Goal: Go to known website: Access a specific website the user already knows

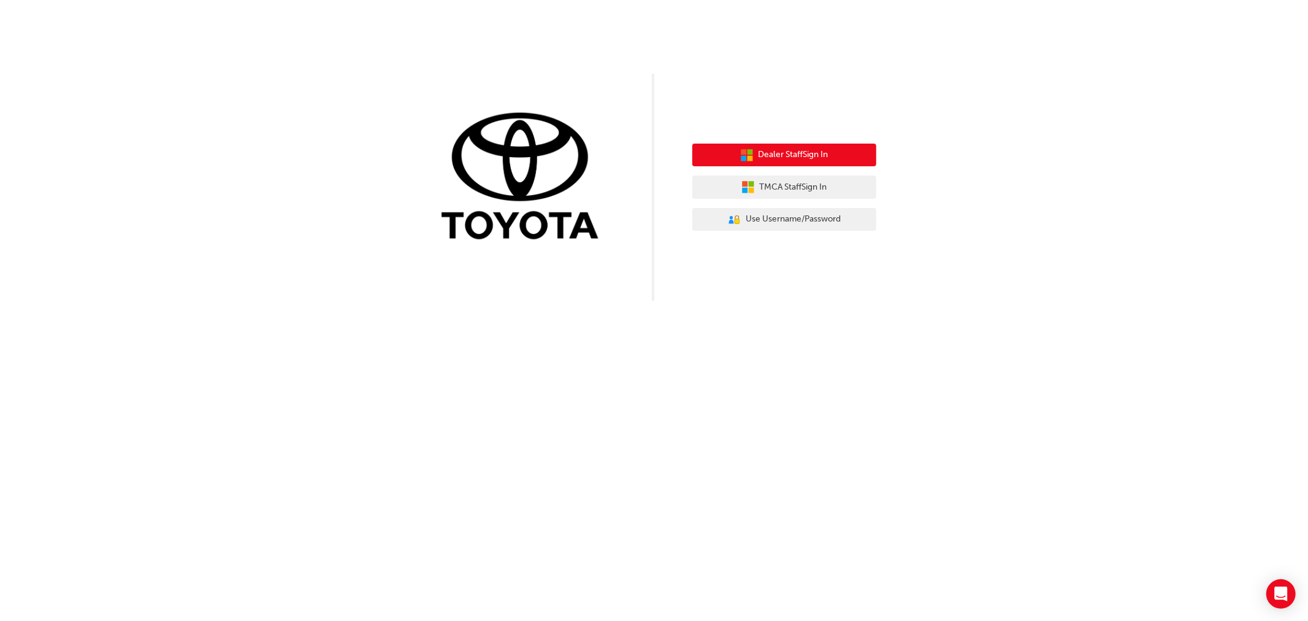
click at [807, 155] on span "Dealer Staff Sign In" at bounding box center [794, 155] width 70 height 14
